Goal: Task Accomplishment & Management: Manage account settings

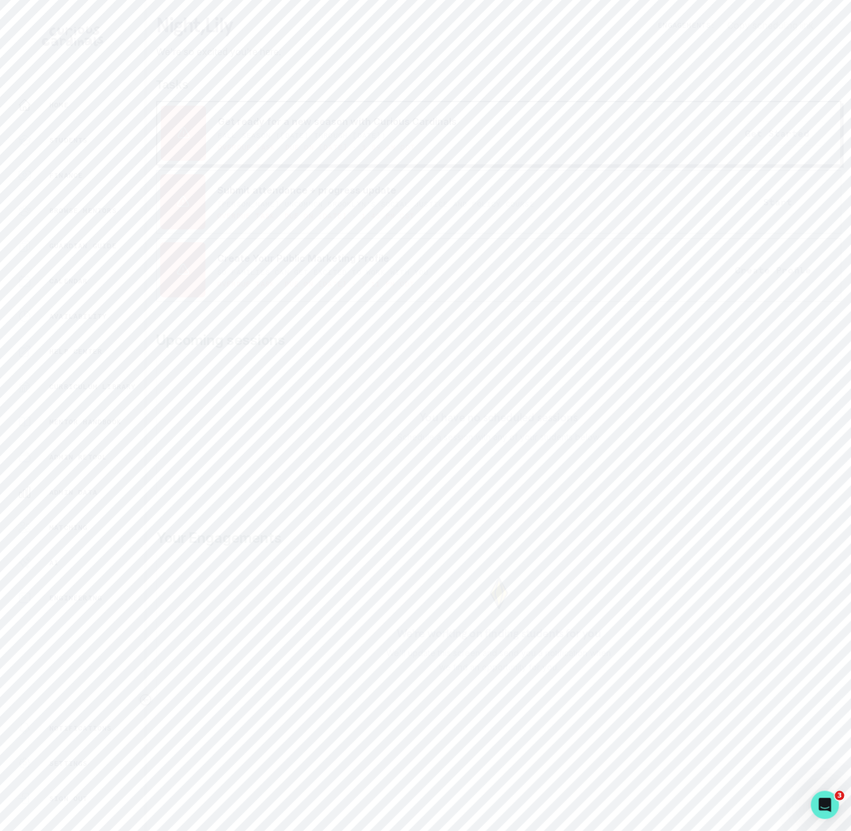
click at [97, 495] on p "Admin Data" at bounding box center [73, 492] width 48 height 9
click at [224, 150] on input "Search user by name or email" at bounding box center [498, 134] width 667 height 29
type input "Ramya"
click at [527, 647] on button "Adjust credit balance" at bounding box center [543, 640] width 88 height 14
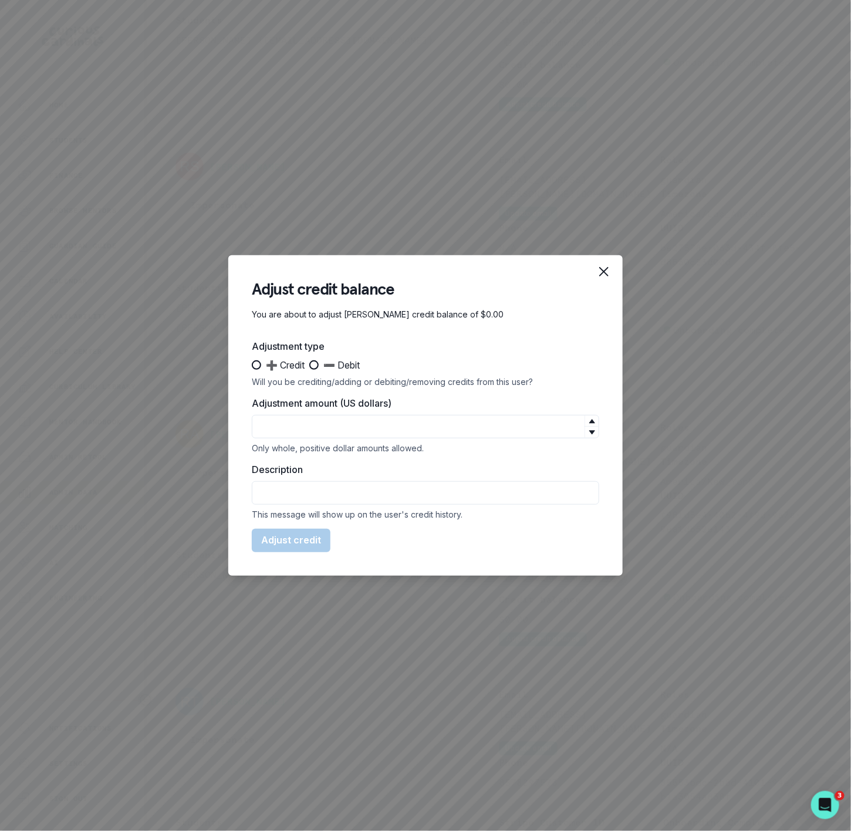
click at [259, 365] on span at bounding box center [256, 364] width 9 height 9
click at [252, 365] on input "➕ Credit" at bounding box center [251, 365] width 1 height 1
radio input "true"
click at [323, 423] on input "Adjustment amount (US dollars)" at bounding box center [425, 426] width 347 height 23
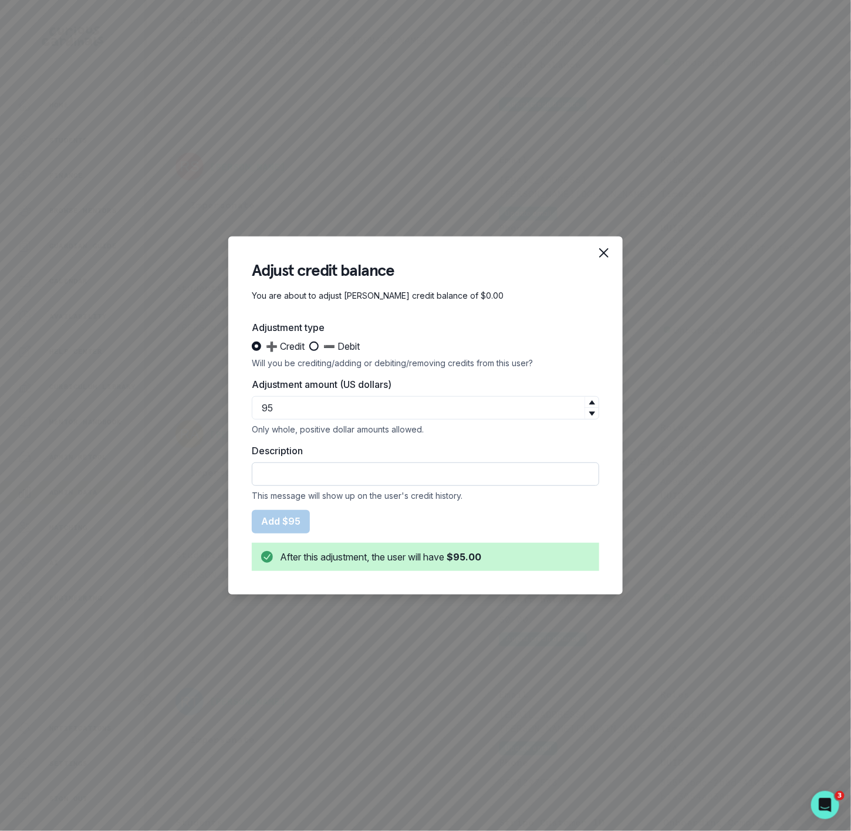
type input "95"
click at [305, 470] on input "Description" at bounding box center [425, 473] width 347 height 23
type input "Courtesy Credit for Rematch"
click at [298, 518] on button "Add $95" at bounding box center [281, 521] width 58 height 23
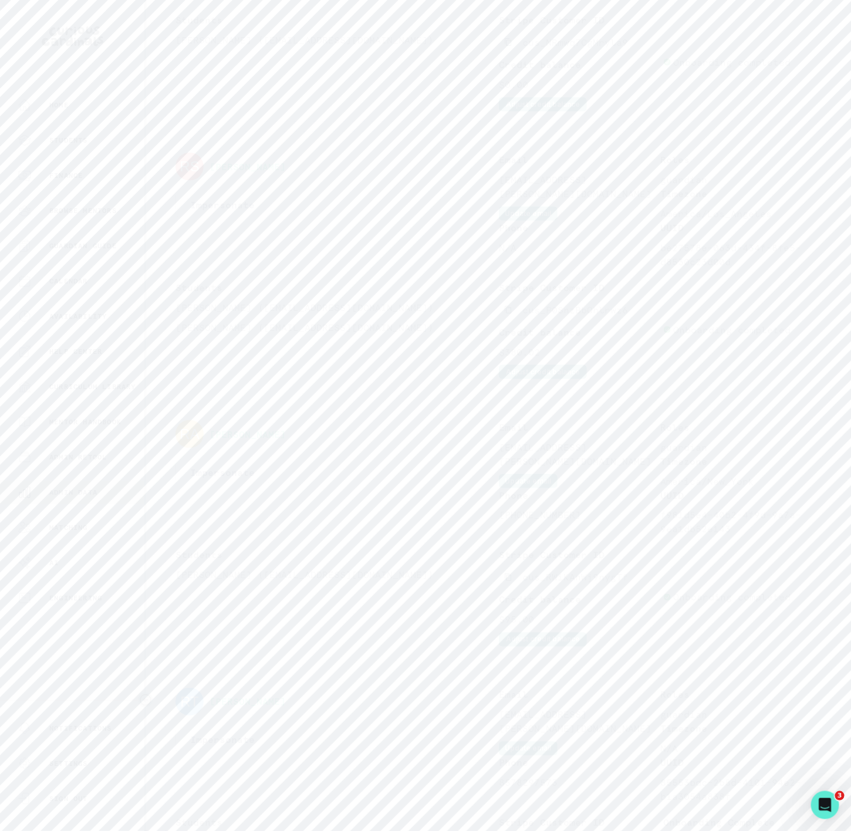
click at [75, 488] on p "Admin Data" at bounding box center [73, 492] width 48 height 9
drag, startPoint x: 210, startPoint y: 143, endPoint x: 60, endPoint y: 148, distance: 150.3
click at [60, 148] on div "Home Students Finance Browse Mentors Guardian Guide Calendar Availability Help …" at bounding box center [425, 415] width 851 height 831
paste input "[PERSON_NAME]"
type input "[PERSON_NAME]"
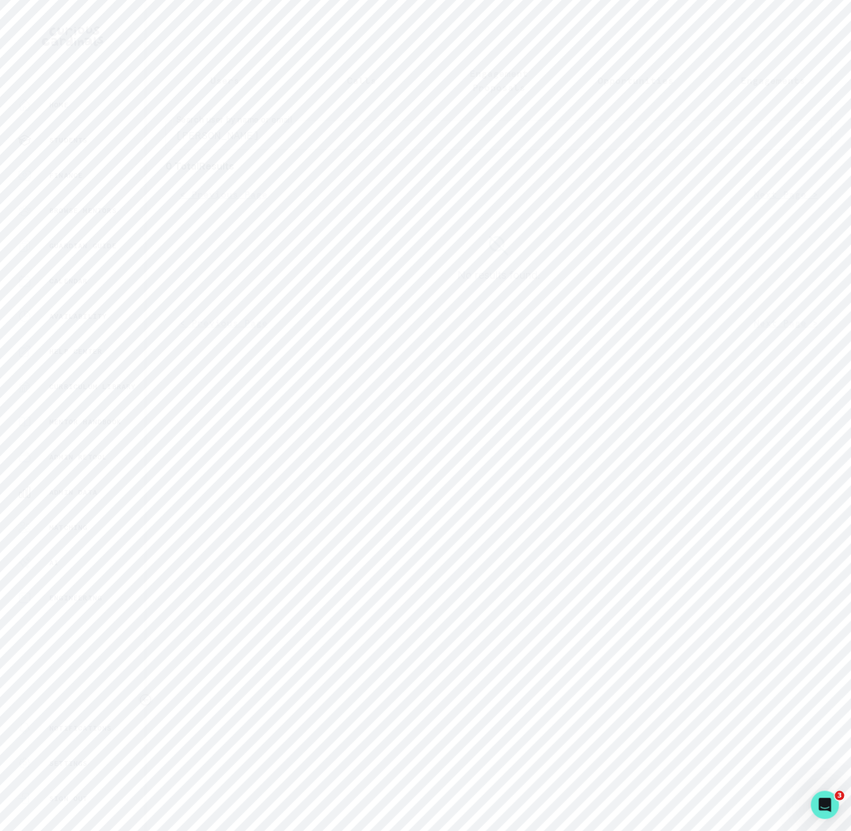
drag, startPoint x: 255, startPoint y: 146, endPoint x: 110, endPoint y: 151, distance: 145.6
click at [110, 151] on div "Home Students Finance Browse Mentors Guardian Guide Calendar Availability Help …" at bounding box center [425, 415] width 851 height 831
paste input "[PERSON_NAME])"
type input "[PERSON_NAME]"
drag, startPoint x: 262, startPoint y: 143, endPoint x: 20, endPoint y: 157, distance: 242.8
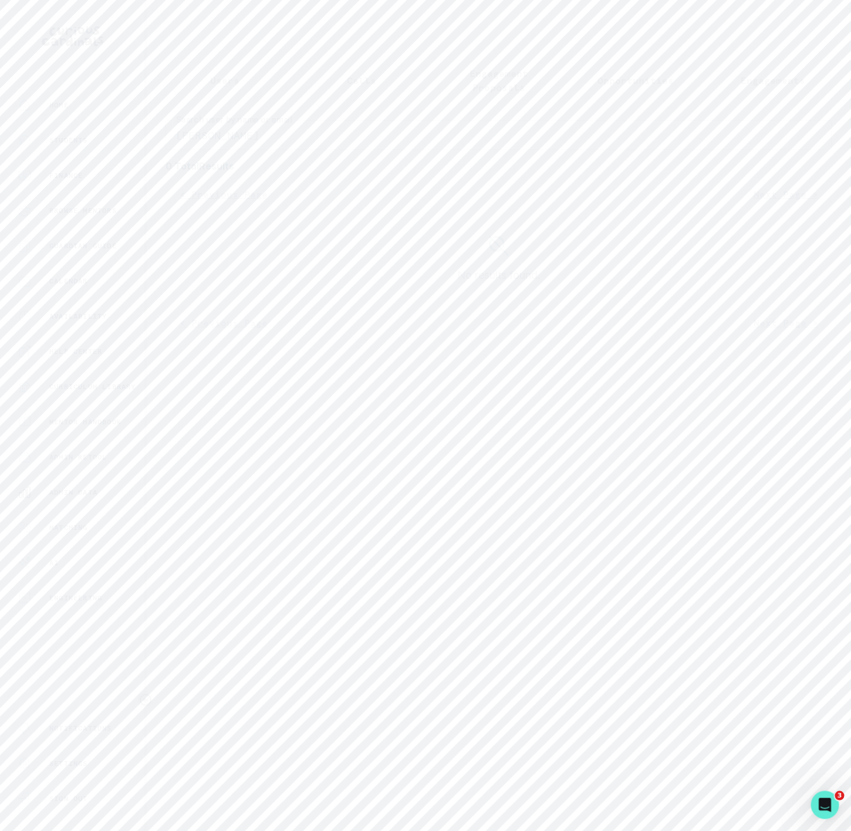
click at [20, 157] on div "Home Students Finance Browse Mentors Guardian Guide Calendar Availability Help …" at bounding box center [425, 415] width 851 height 831
paste input ")"
type input "[PERSON_NAME])"
click at [295, 138] on input "[PERSON_NAME])" at bounding box center [498, 134] width 667 height 29
type input "[PERSON_NAME]"
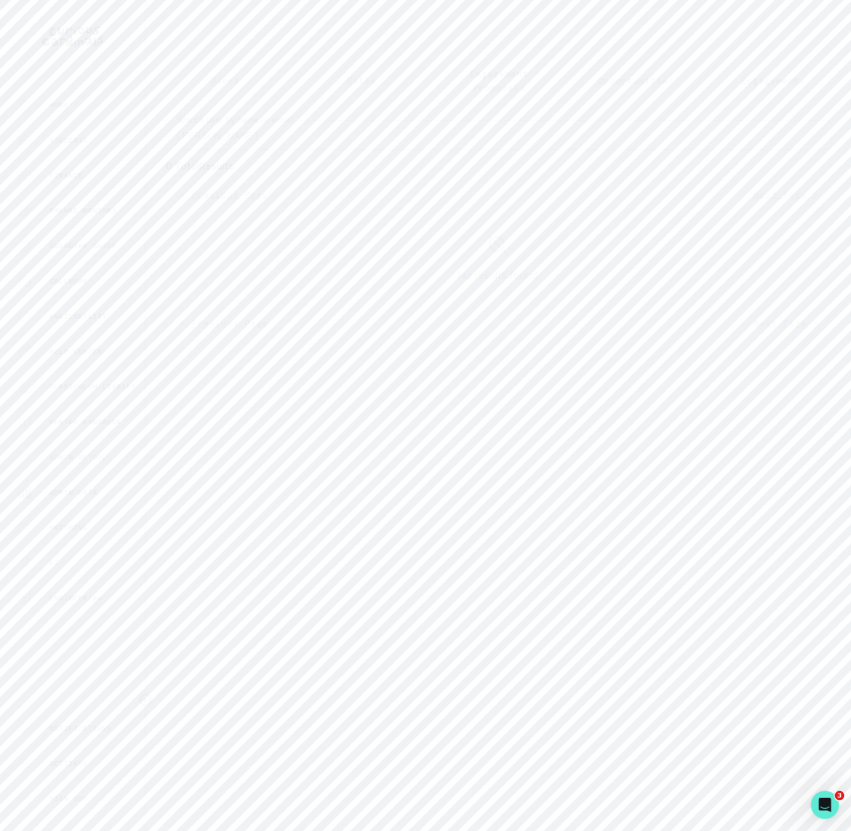
click at [184, 150] on input "[PERSON_NAME]" at bounding box center [498, 134] width 667 height 29
type input "[PERSON_NAME]"
click at [508, 398] on icon "Copied to clipboard" at bounding box center [508, 394] width 8 height 8
